Goal: Task Accomplishment & Management: Manage account settings

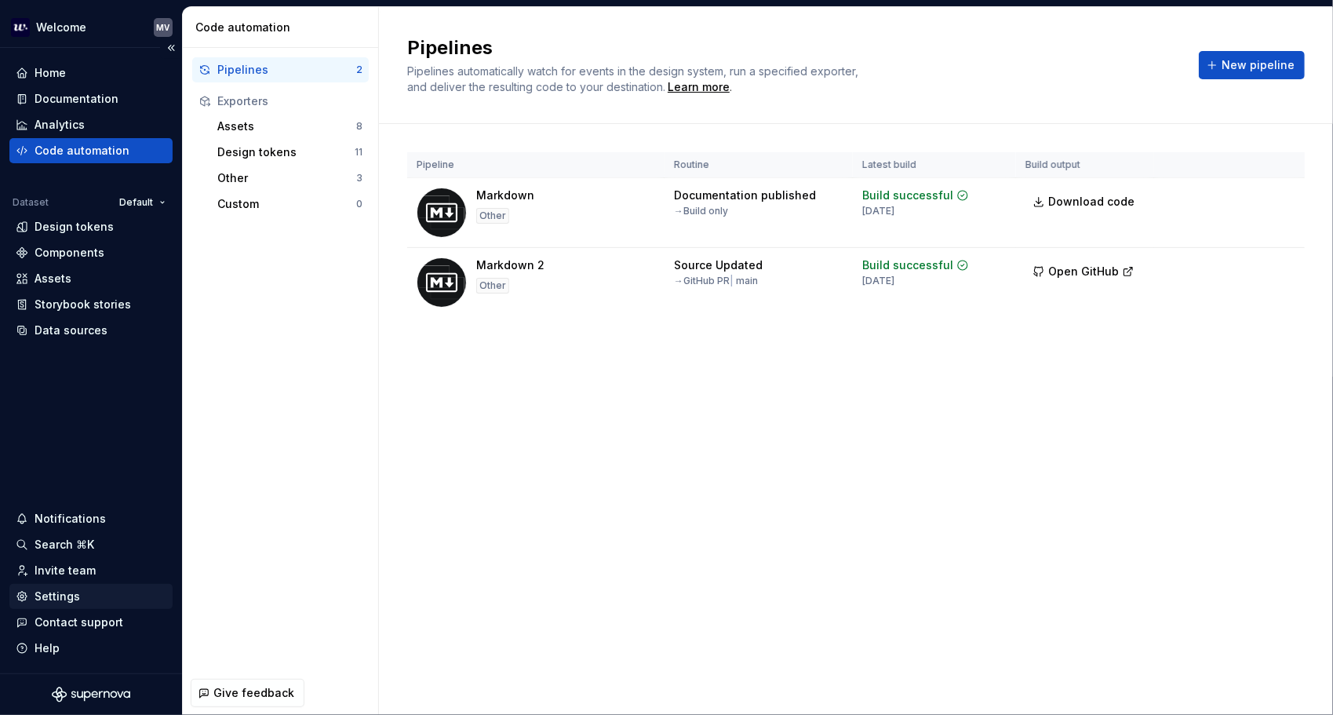
click at [88, 589] on div "Settings" at bounding box center [91, 596] width 151 height 16
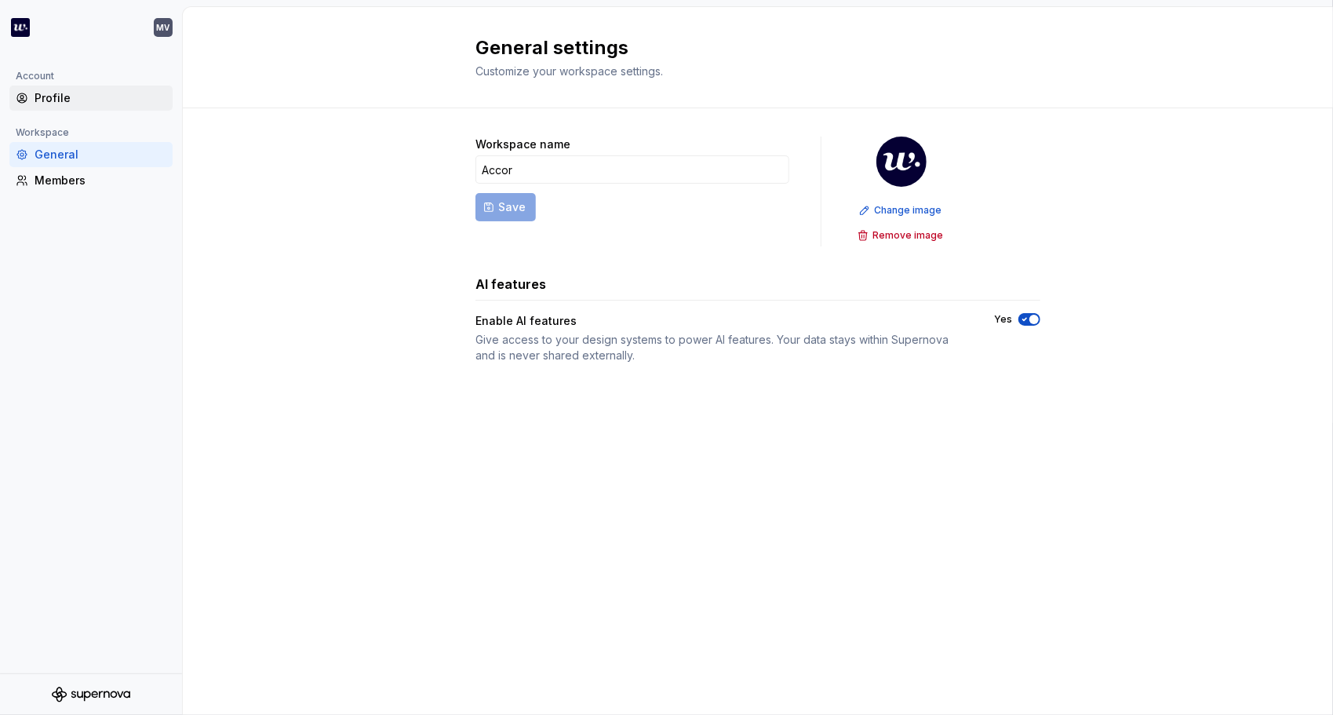
click at [71, 95] on div "Profile" at bounding box center [101, 98] width 132 height 16
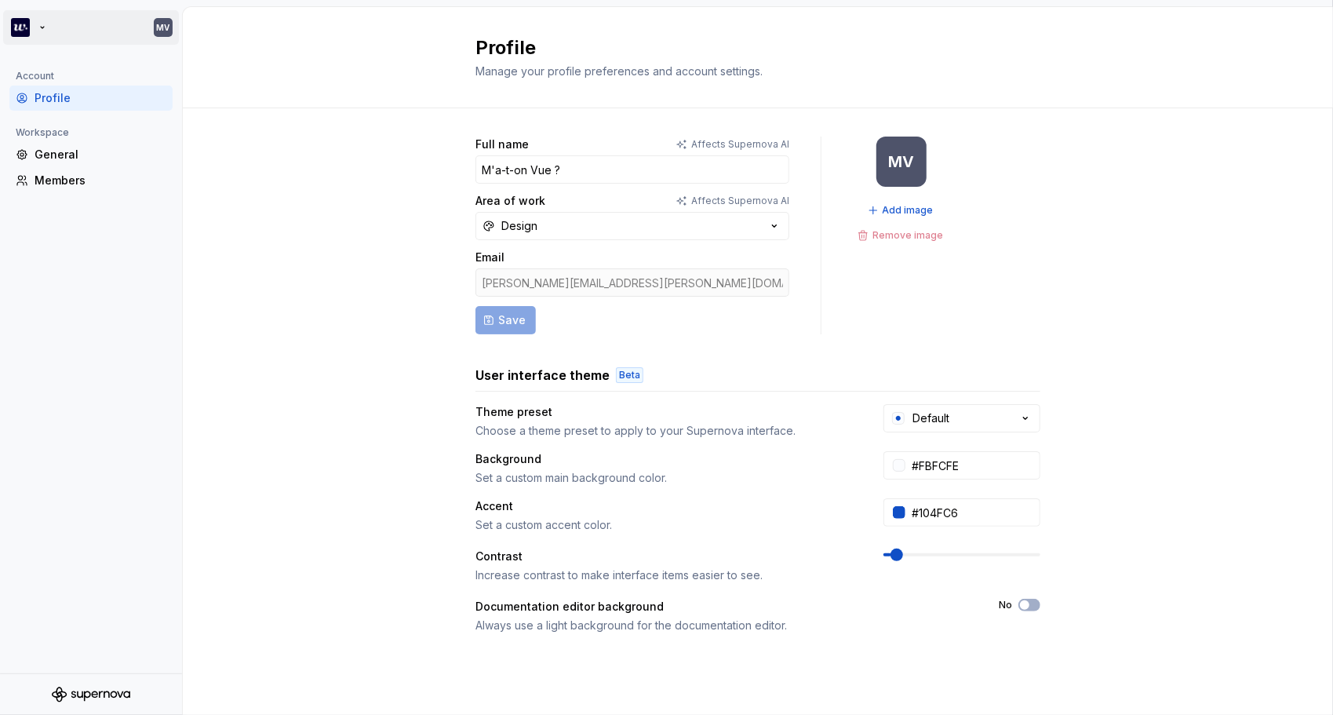
click at [17, 24] on html "MV Account Profile Workspace General Members Profile Manage your profile prefer…" at bounding box center [666, 357] width 1333 height 715
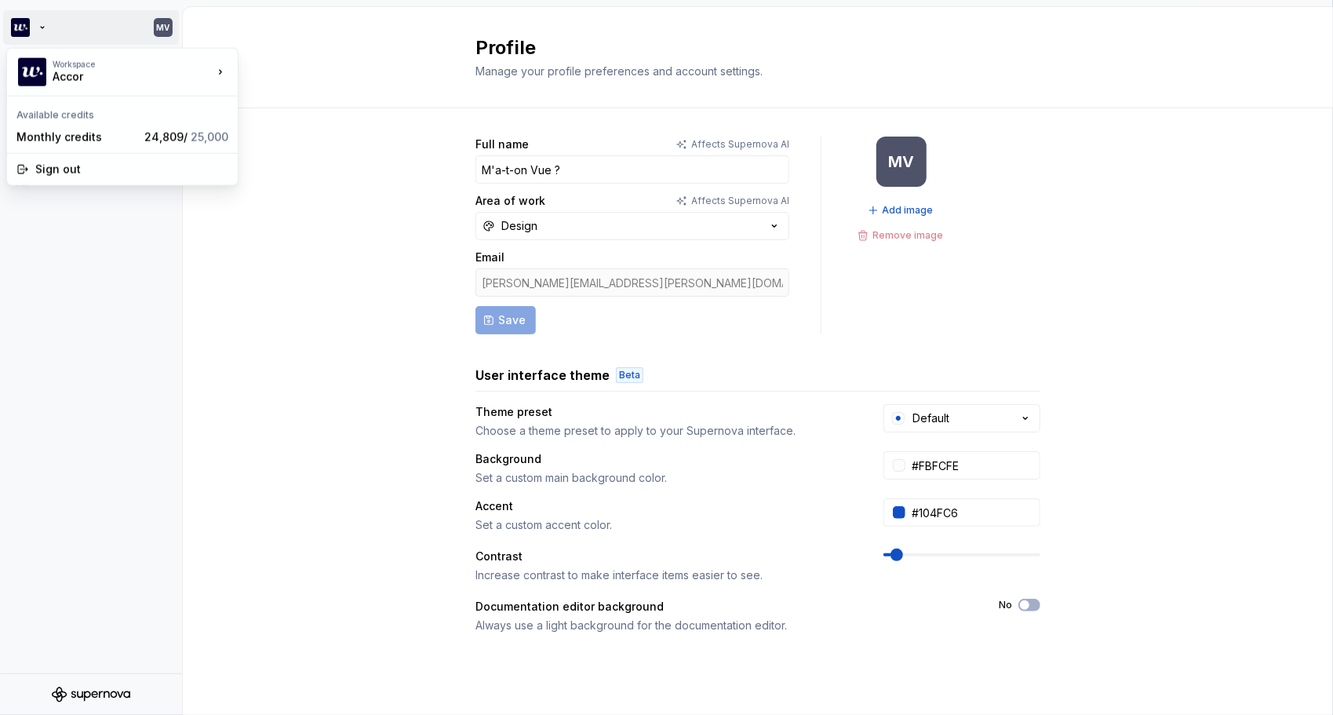
click at [100, 367] on html "MV Account Profile Workspace General Members Profile Manage your profile prefer…" at bounding box center [666, 357] width 1333 height 715
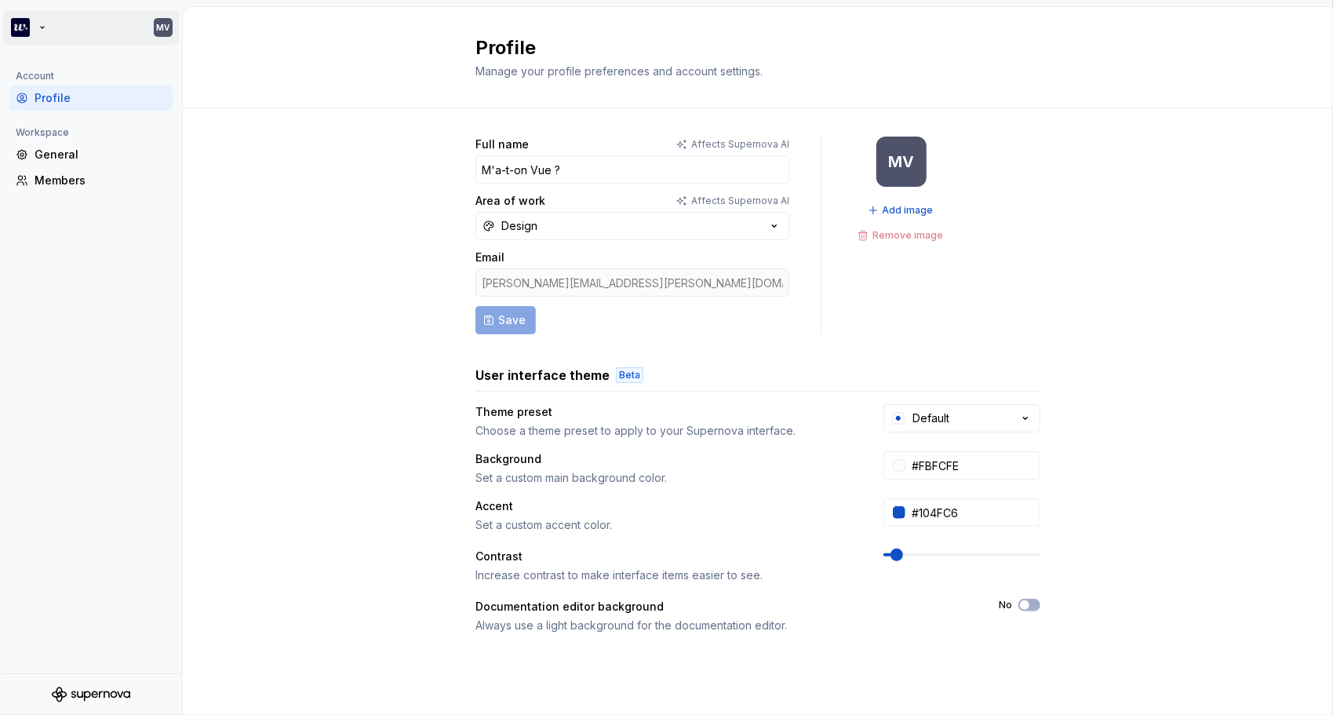
click at [24, 21] on html "MV Account Profile Workspace General Members Profile Manage your profile prefer…" at bounding box center [666, 357] width 1333 height 715
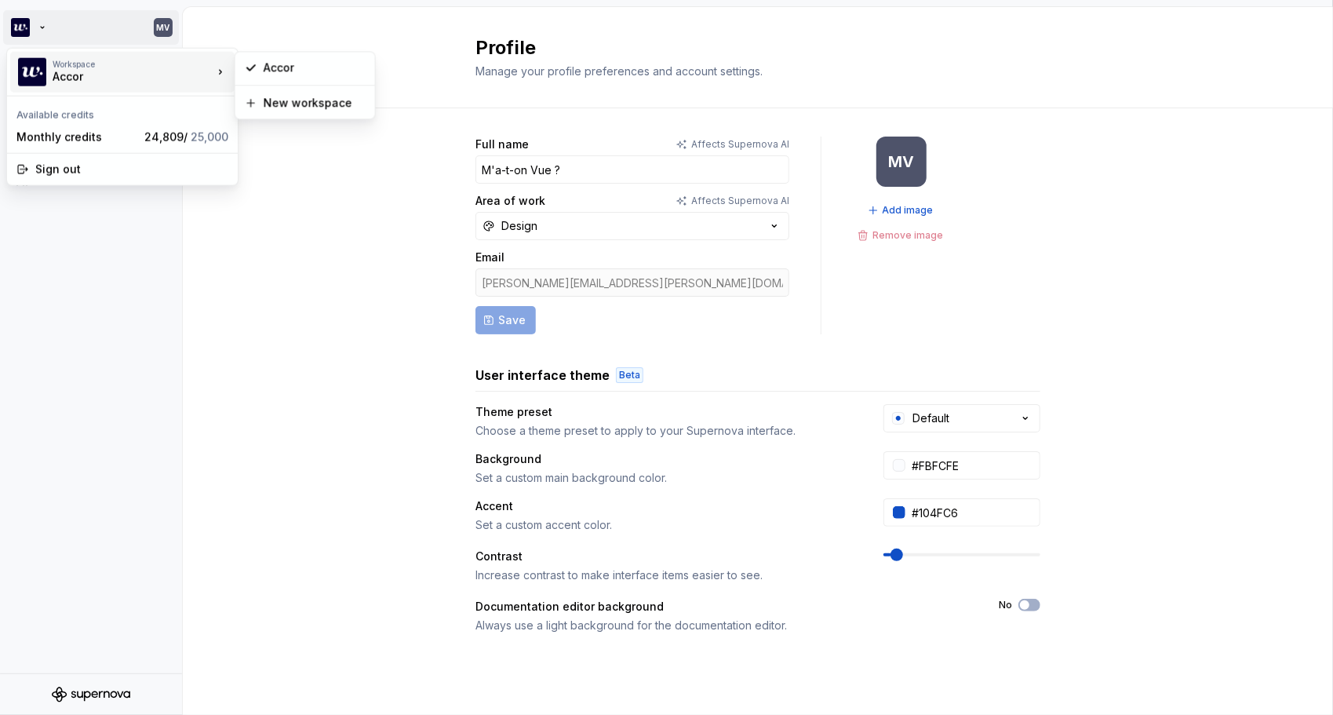
click at [71, 78] on div "Accor" at bounding box center [119, 77] width 133 height 16
click at [315, 61] on div "Accor" at bounding box center [315, 68] width 102 height 16
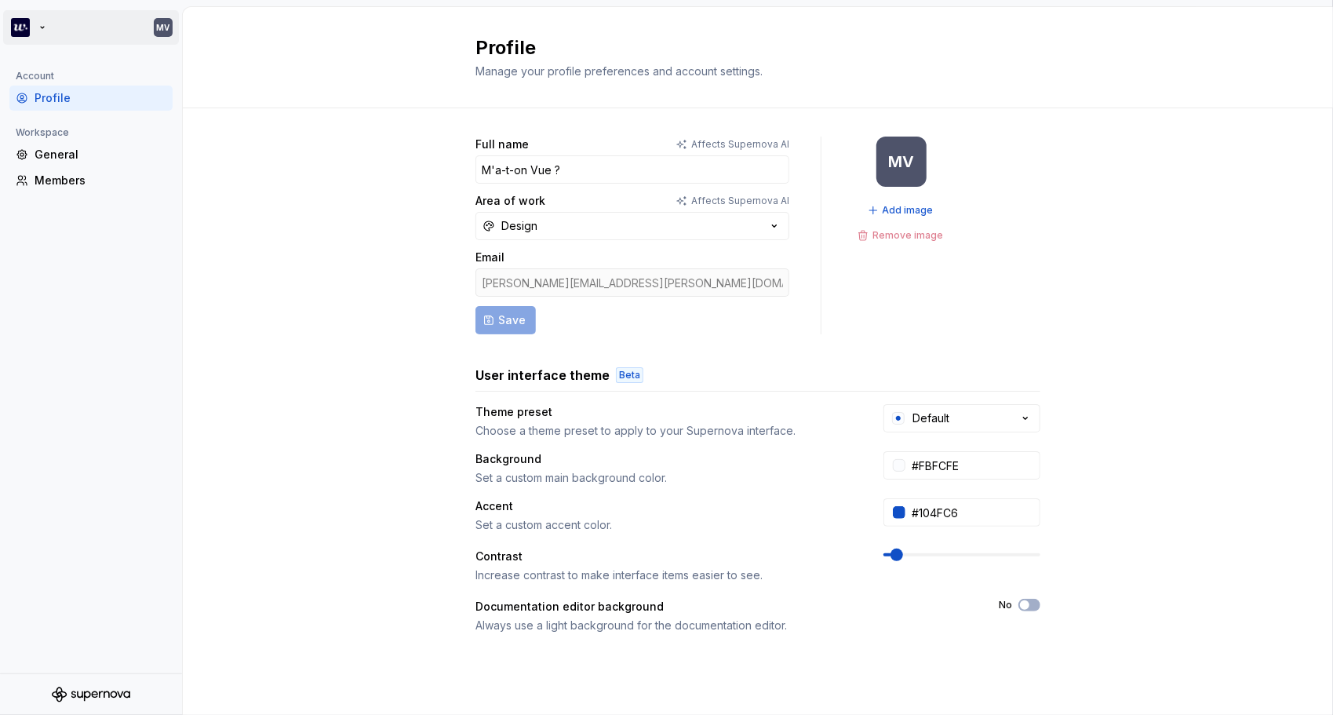
click at [163, 30] on html "MV Account Profile Workspace General Members Profile Manage your profile prefer…" at bounding box center [666, 357] width 1333 height 715
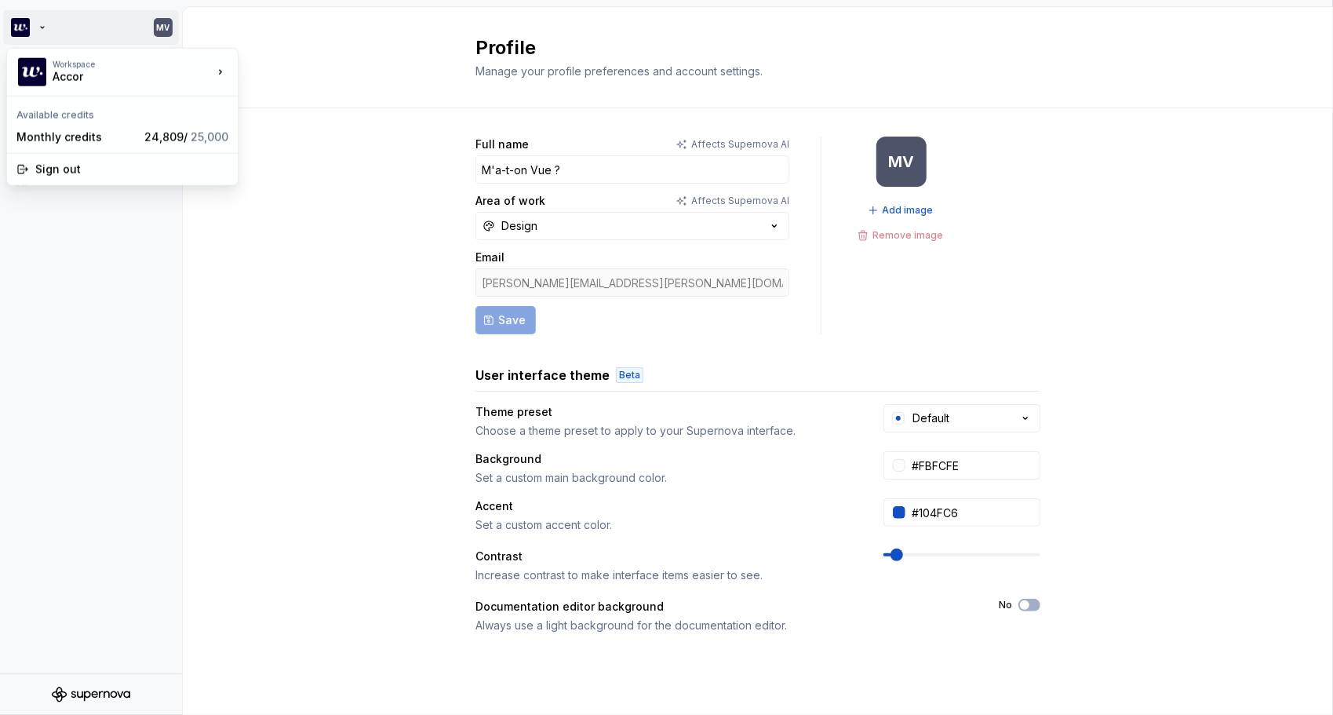
click at [146, 312] on html "MV Account Profile Workspace General Members Profile Manage your profile prefer…" at bounding box center [666, 357] width 1333 height 715
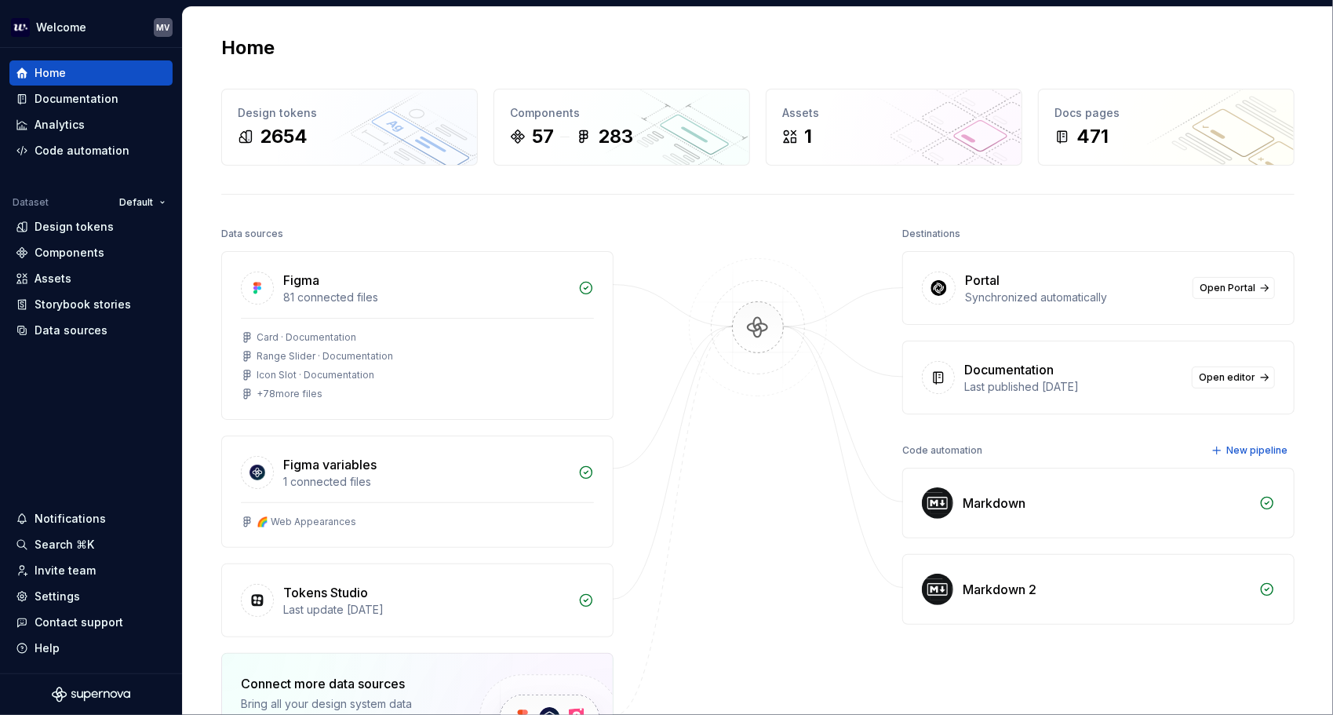
click at [1042, 295] on div "Synchronized automatically" at bounding box center [1074, 297] width 218 height 16
click at [1255, 285] on link "Open Portal" at bounding box center [1233, 288] width 82 height 22
